Goal: Transaction & Acquisition: Purchase product/service

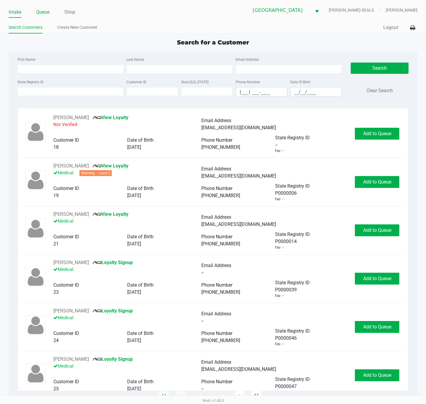
click at [49, 11] on link "Queue" at bounding box center [42, 12] width 13 height 8
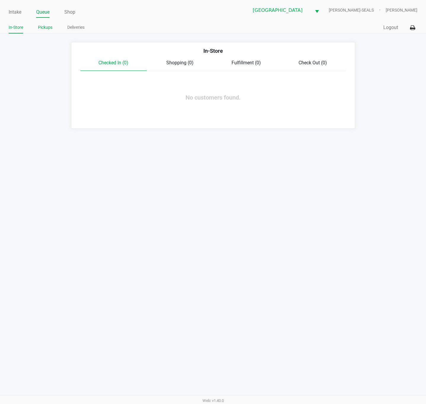
click at [47, 24] on link "Pickups" at bounding box center [45, 27] width 15 height 7
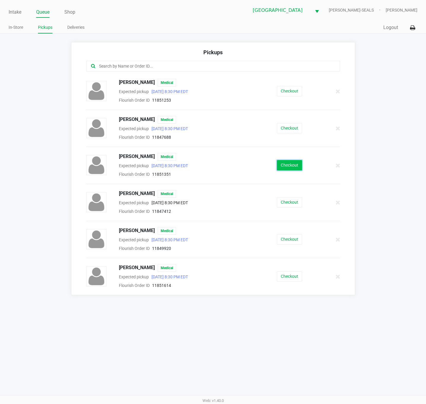
click at [291, 166] on button "Checkout" at bounding box center [289, 165] width 25 height 10
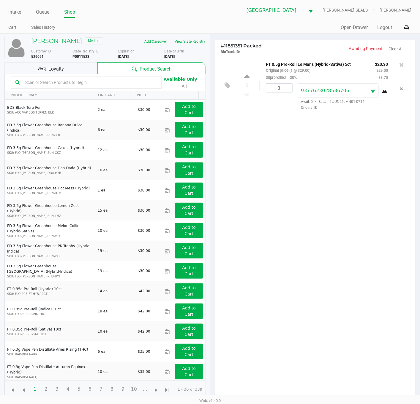
click at [279, 134] on div "1 FT 0.5g Pre-Roll Le Mans (Hybrid-Sativa) 5ct Original price (1 @ $29.00) 30pr…" at bounding box center [315, 229] width 200 height 347
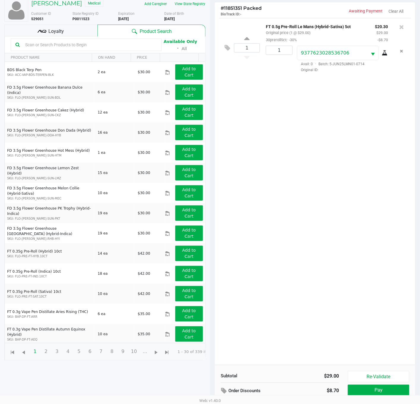
scroll to position [65, 0]
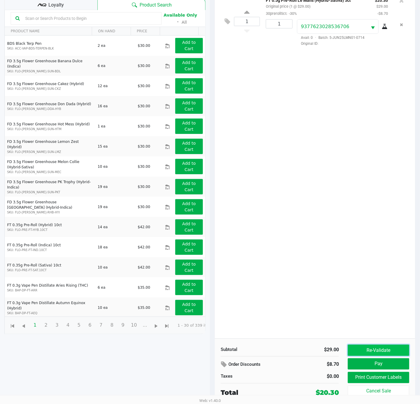
click at [355, 348] on button "Re-Validate" at bounding box center [377, 350] width 61 height 11
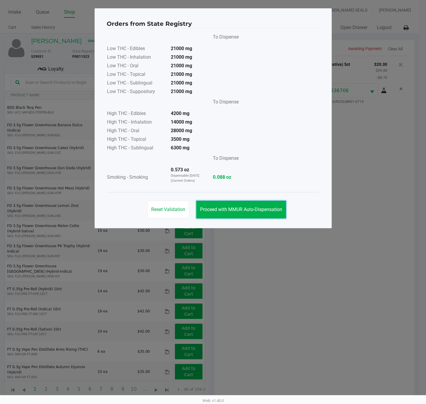
drag, startPoint x: 254, startPoint y: 210, endPoint x: 313, endPoint y: 254, distance: 73.7
click at [252, 211] on span "Proceed with MMUR Auto-Dispensation" at bounding box center [241, 210] width 82 height 6
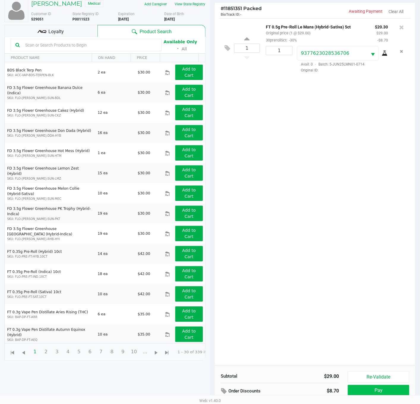
scroll to position [65, 0]
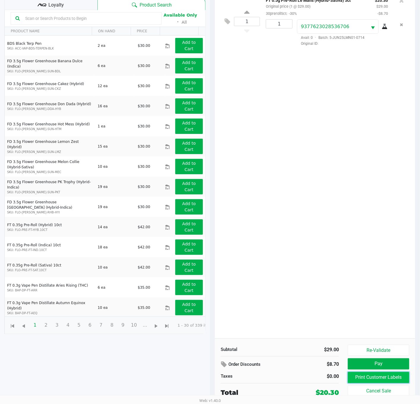
click at [385, 376] on button "Print Customer Labels" at bounding box center [377, 377] width 61 height 11
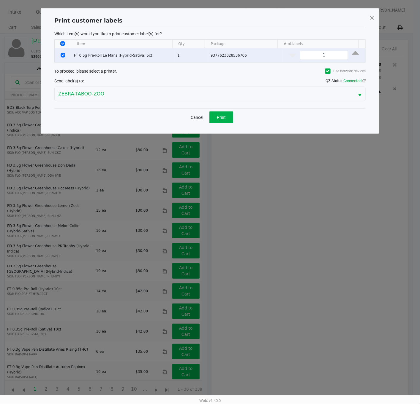
scroll to position [0, 0]
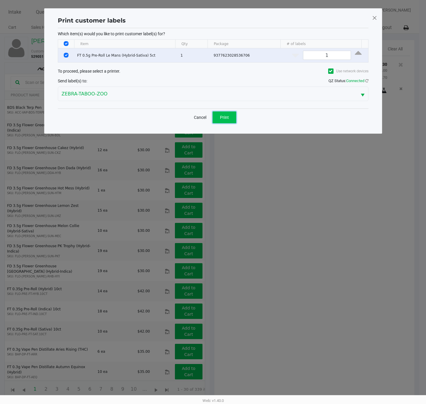
click at [226, 117] on span "Print" at bounding box center [224, 117] width 9 height 5
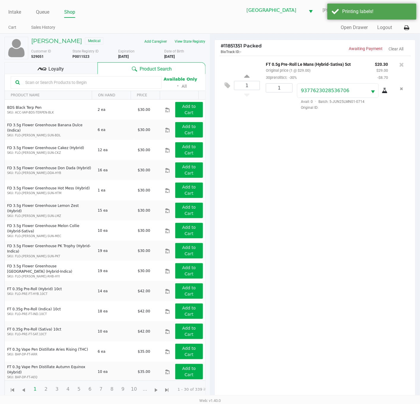
scroll to position [65, 0]
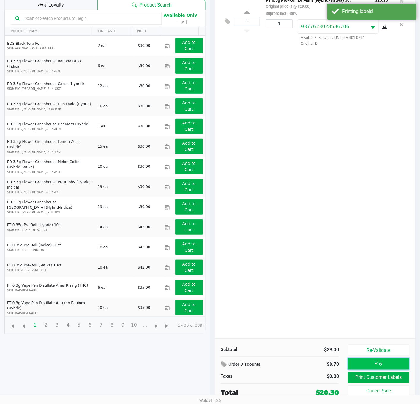
click at [371, 364] on button "Pay" at bounding box center [377, 364] width 61 height 11
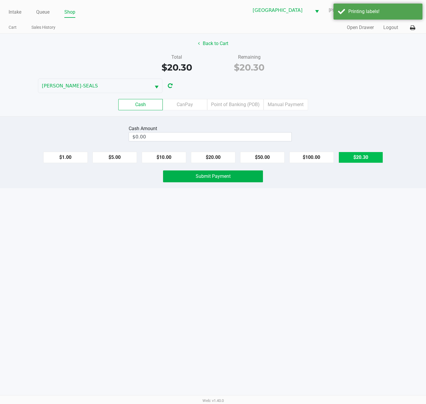
click at [346, 157] on button "$20.30" at bounding box center [361, 157] width 45 height 11
type input "$20.30"
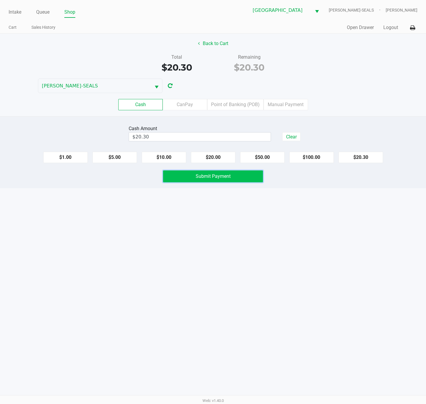
click at [227, 179] on span "Submit Payment" at bounding box center [213, 177] width 35 height 6
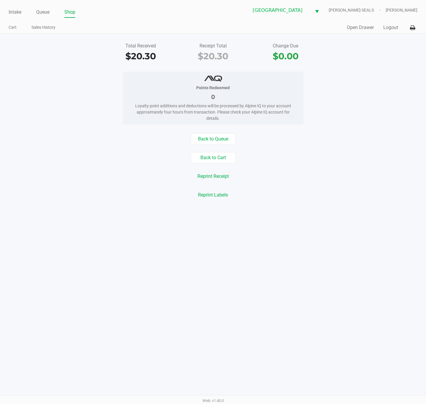
click at [156, 379] on div "Intake Queue Shop [GEOGRAPHIC_DATA] WC [PERSON_NAME]-SEALS [PERSON_NAME] Cart S…" at bounding box center [213, 202] width 426 height 404
drag, startPoint x: 393, startPoint y: 28, endPoint x: 390, endPoint y: 45, distance: 17.2
click at [393, 28] on button "Logout" at bounding box center [391, 27] width 15 height 7
